Goal: Check status

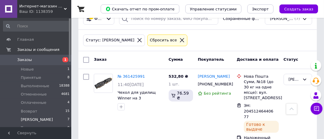
scroll to position [30, 0]
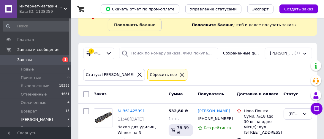
click at [179, 74] on icon at bounding box center [181, 74] width 5 height 5
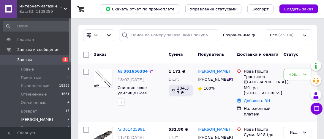
scroll to position [59, 0]
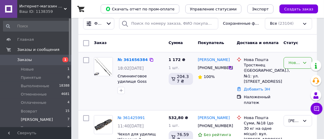
click at [302, 62] on icon at bounding box center [304, 62] width 5 height 5
click at [296, 73] on li "Принят" at bounding box center [298, 75] width 28 height 11
click at [219, 60] on link "[PERSON_NAME]" at bounding box center [214, 60] width 32 height 6
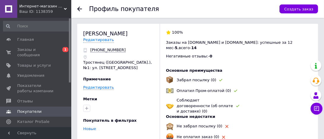
click at [80, 7] on use at bounding box center [79, 9] width 5 height 5
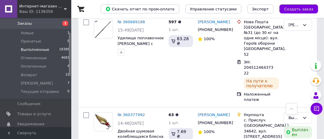
scroll to position [30, 0]
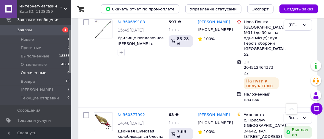
click at [33, 71] on span "Оплаченные" at bounding box center [34, 72] width 26 height 5
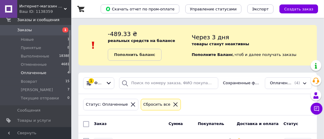
click at [28, 28] on span "Заказы" at bounding box center [24, 29] width 15 height 5
